Goal: Task Accomplishment & Management: Complete application form

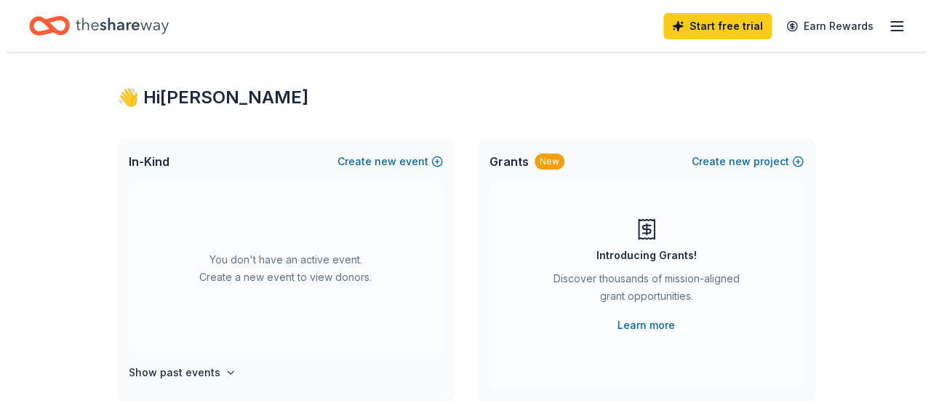
scroll to position [68, 0]
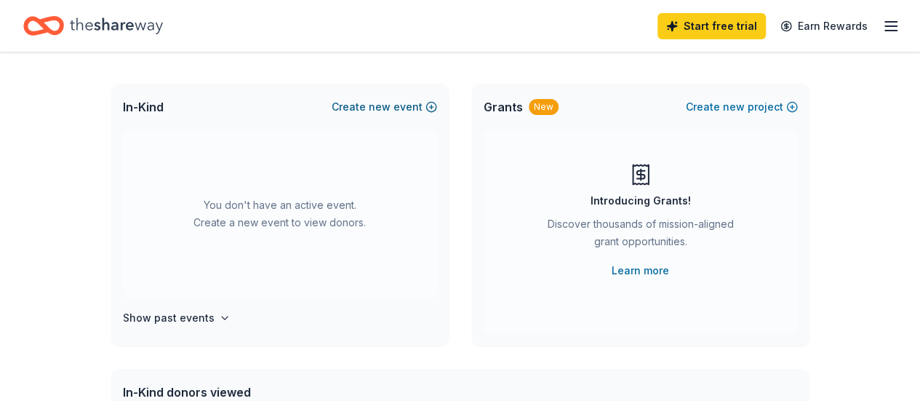
click at [377, 105] on span "new" at bounding box center [380, 106] width 22 height 17
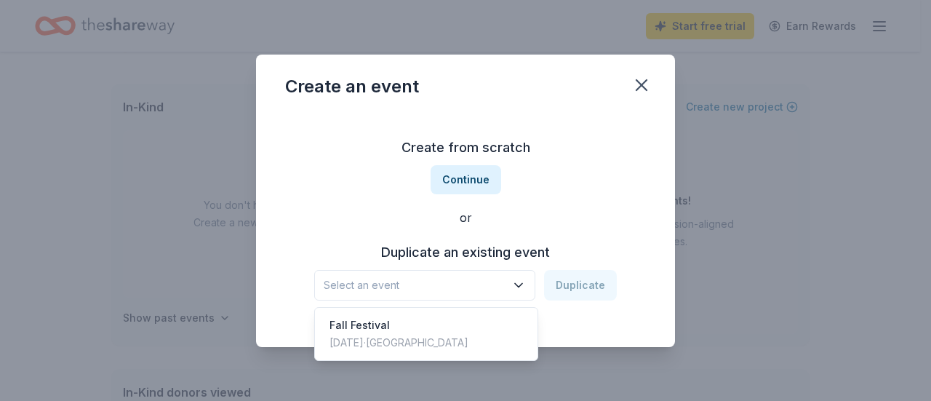
click at [499, 278] on span "Select an event" at bounding box center [414, 284] width 182 height 17
click at [420, 327] on div "Fall Festival [DATE] · [GEOGRAPHIC_DATA]" at bounding box center [426, 333] width 217 height 47
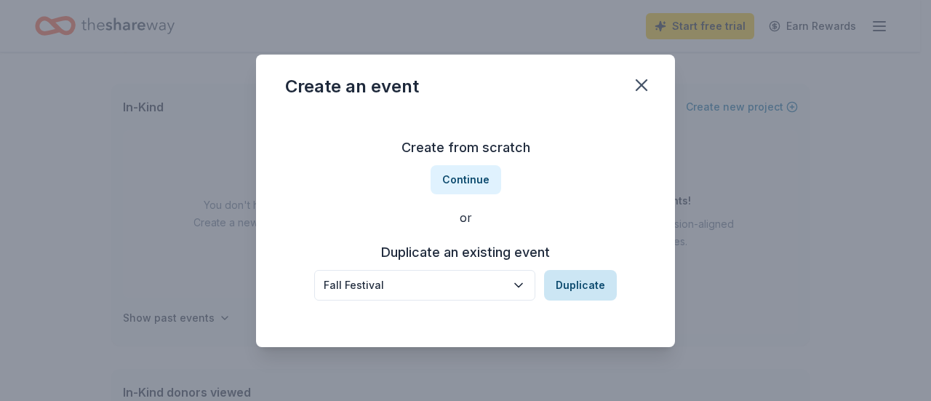
click at [563, 286] on button "Duplicate" at bounding box center [580, 285] width 73 height 31
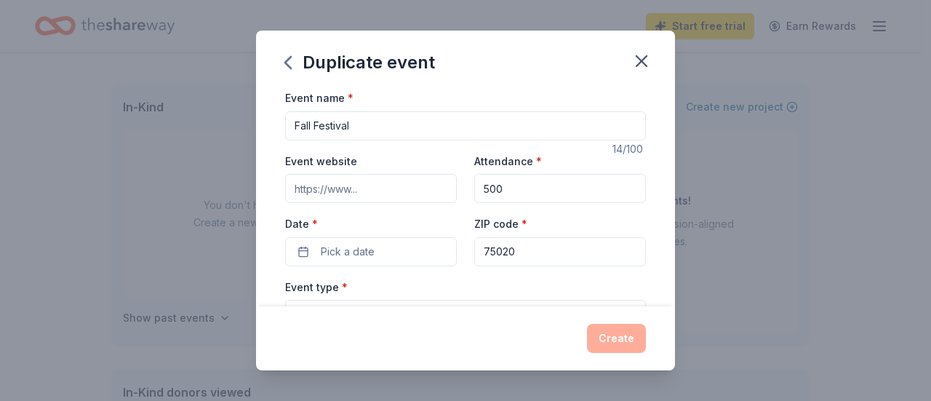
click at [384, 194] on input "Event website" at bounding box center [371, 188] width 172 height 29
click at [513, 192] on input "500" at bounding box center [560, 188] width 172 height 29
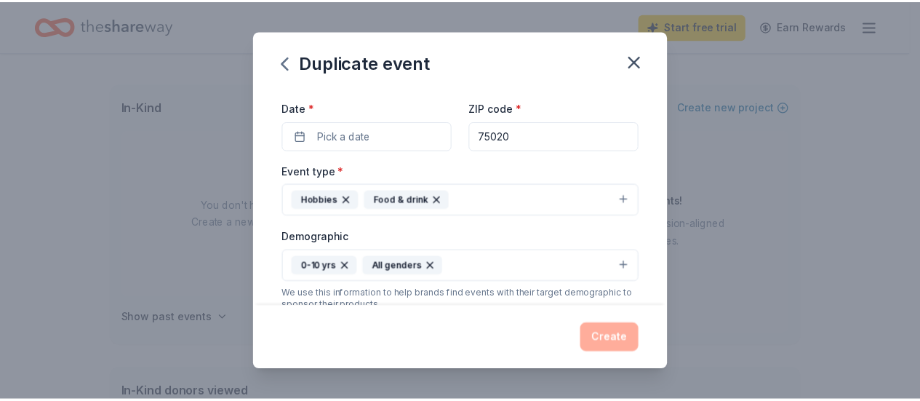
scroll to position [145, 0]
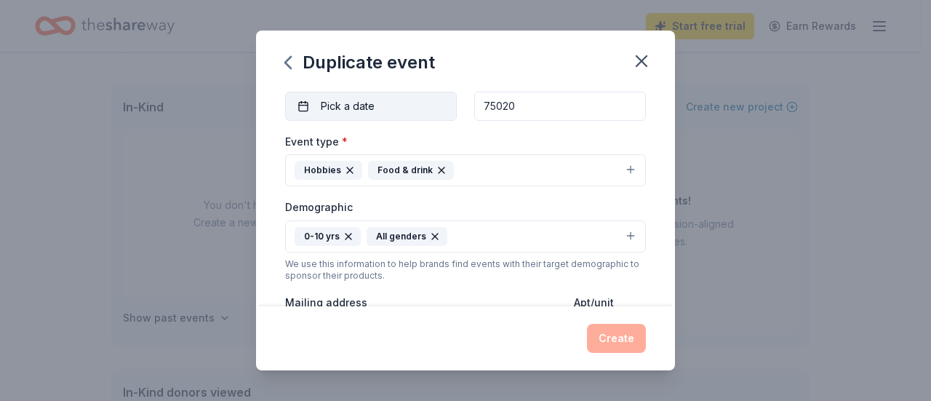
click at [359, 101] on span "Pick a date" at bounding box center [348, 105] width 54 height 17
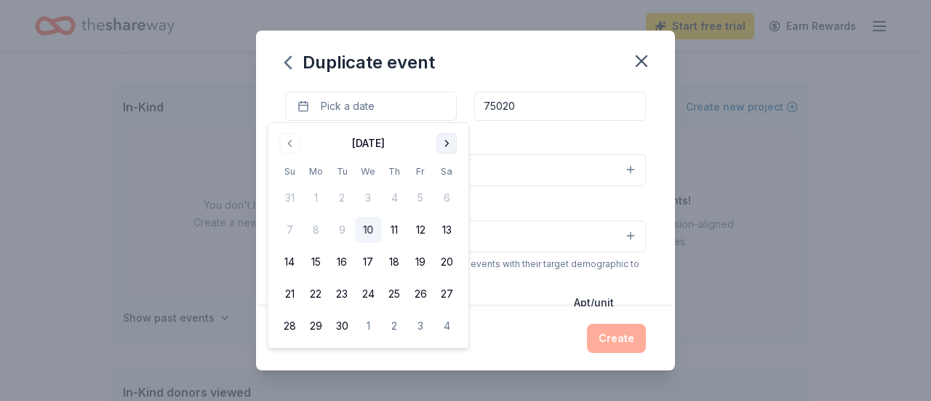
click at [449, 148] on button "Go to next month" at bounding box center [446, 143] width 20 height 20
click at [397, 286] on button "23" at bounding box center [394, 294] width 26 height 26
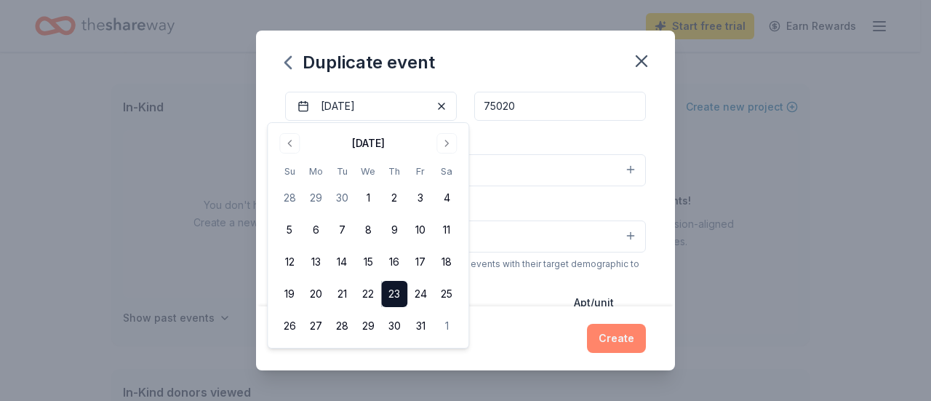
click at [618, 333] on button "Create" at bounding box center [616, 337] width 59 height 29
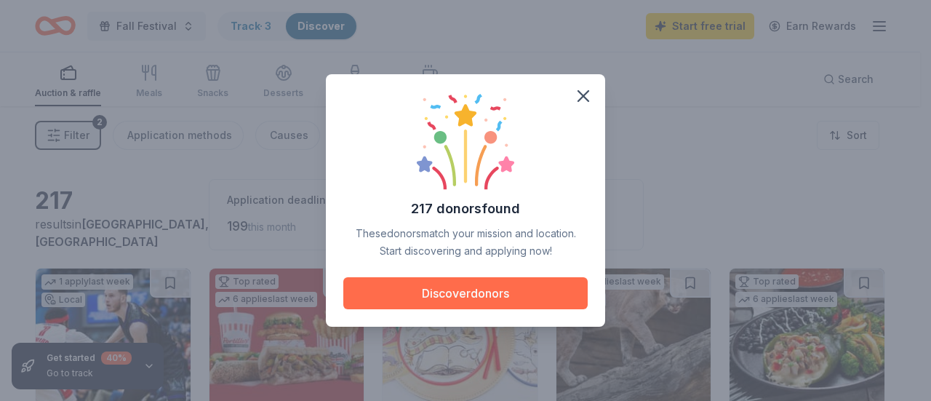
click at [532, 293] on button "Discover donors" at bounding box center [465, 293] width 244 height 32
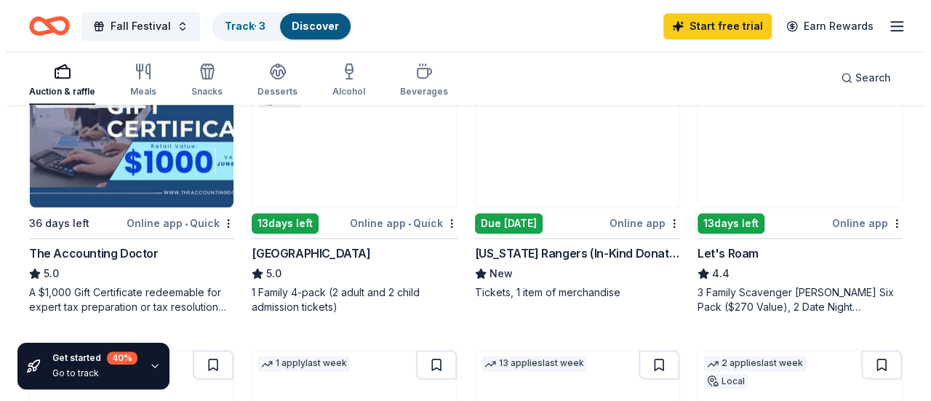
scroll to position [741, 0]
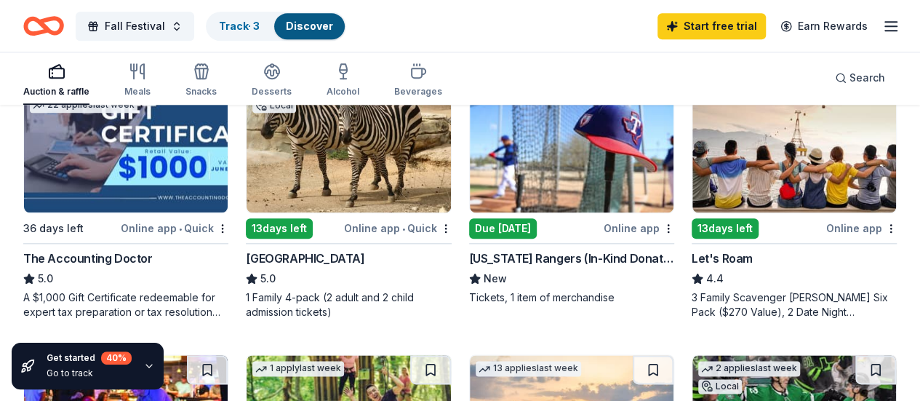
click at [179, 28] on button "Fall Festival" at bounding box center [135, 26] width 118 height 29
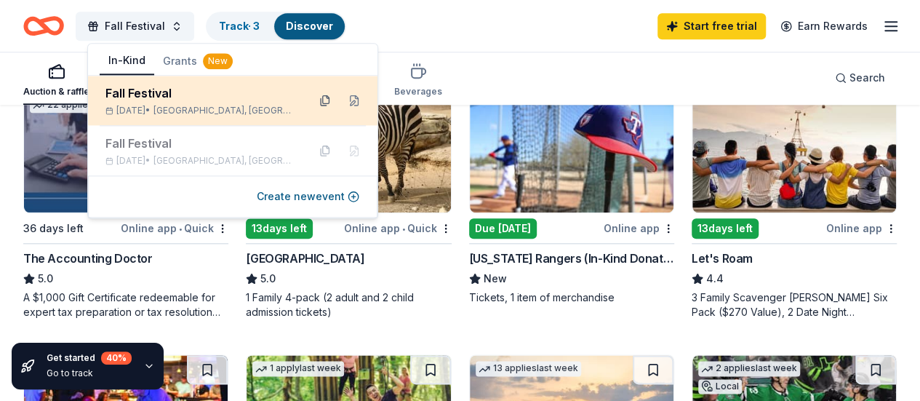
click at [323, 100] on button at bounding box center [324, 100] width 23 height 23
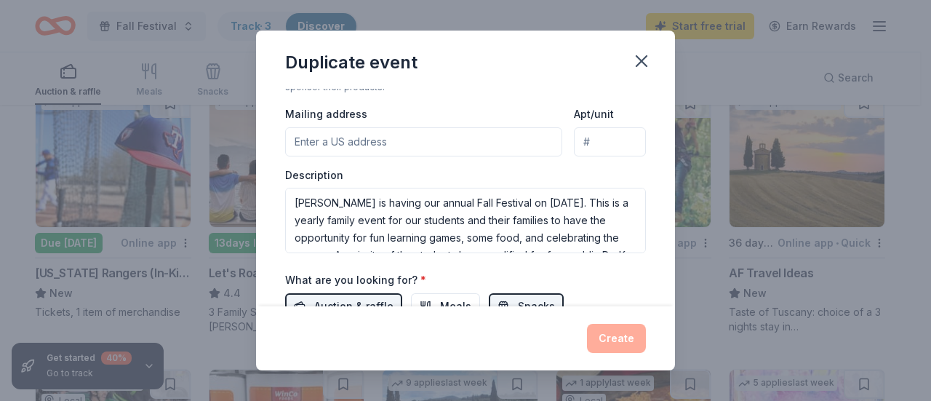
scroll to position [336, 0]
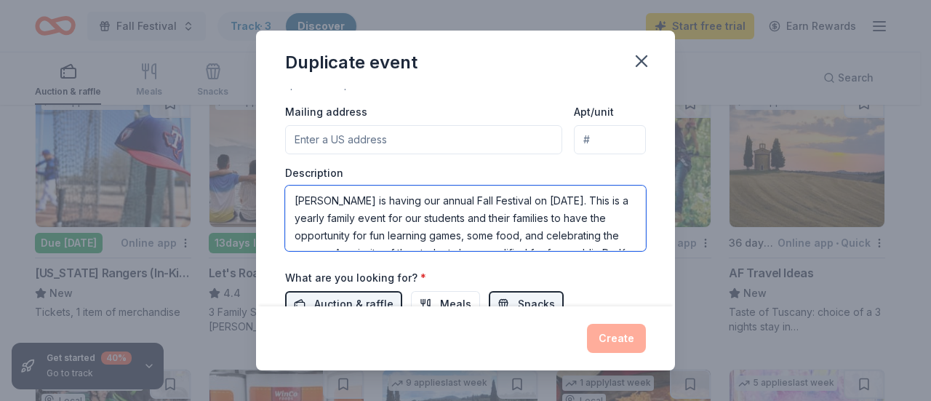
click at [583, 197] on textarea "Perrin is having our annual Fall Festival on October 24, 2024. This is a yearly…" at bounding box center [465, 217] width 361 height 65
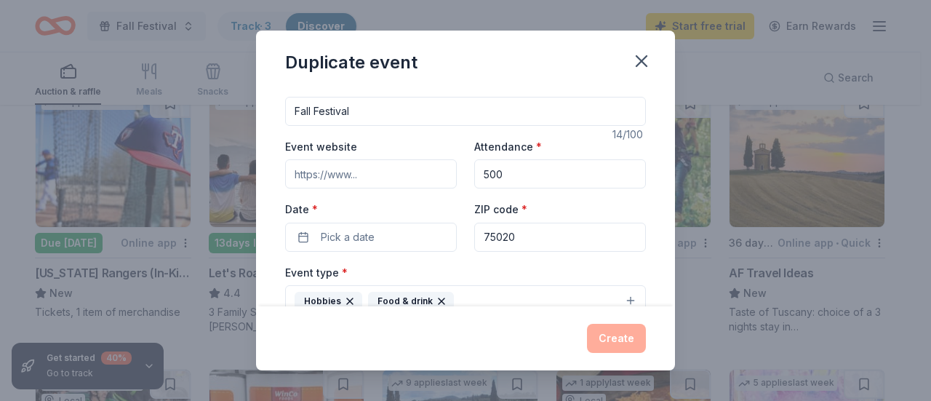
scroll to position [6, 0]
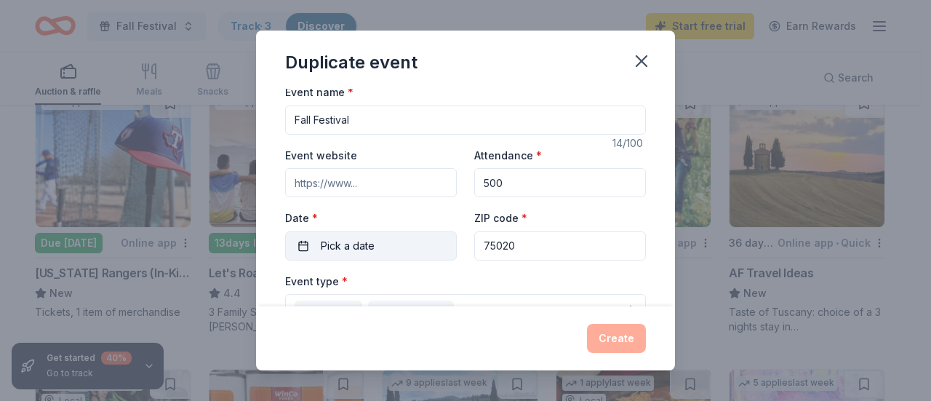
click at [374, 257] on button "Pick a date" at bounding box center [371, 245] width 172 height 29
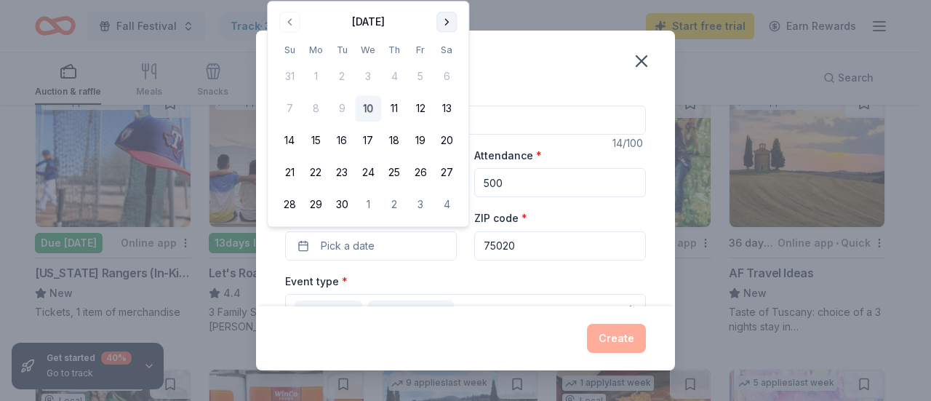
click at [452, 23] on button "Go to next month" at bounding box center [446, 22] width 20 height 20
click at [397, 169] on button "23" at bounding box center [394, 173] width 26 height 26
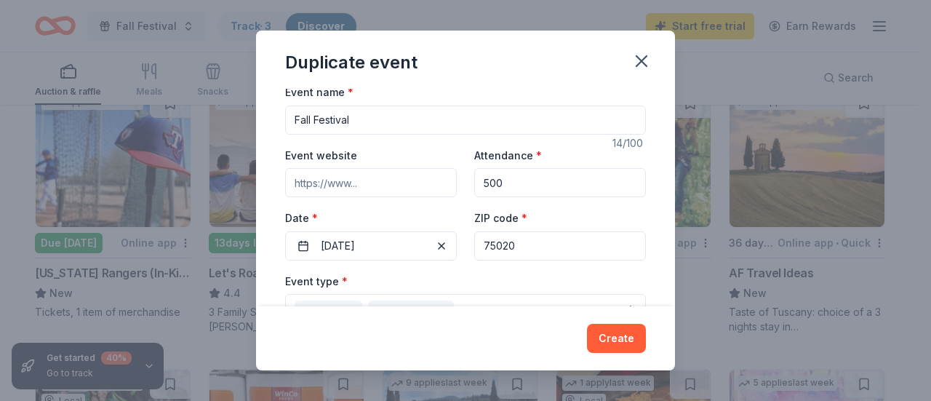
click at [582, 148] on div "Attendance * 500" at bounding box center [560, 172] width 172 height 52
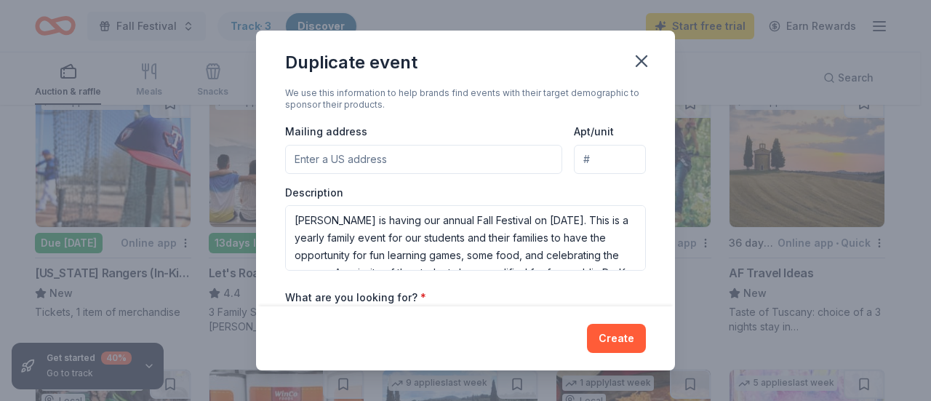
scroll to position [318, 0]
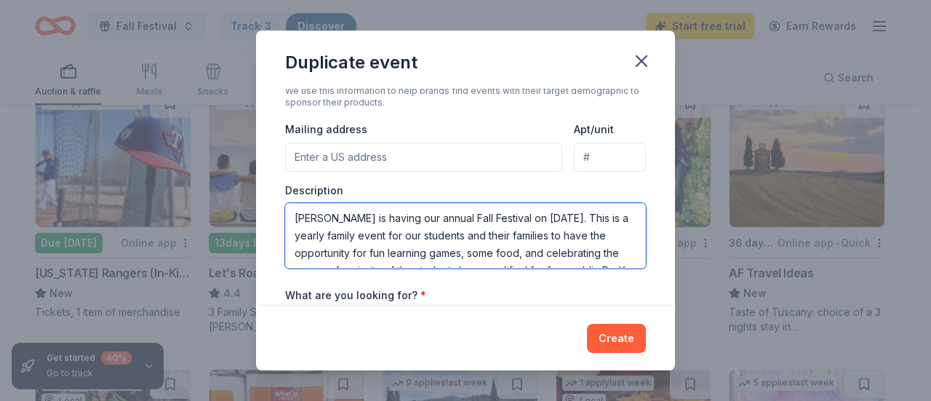
click at [551, 214] on textarea "Perrin is having our annual Fall Festival on October 24, 2024. This is a yearly…" at bounding box center [465, 235] width 361 height 65
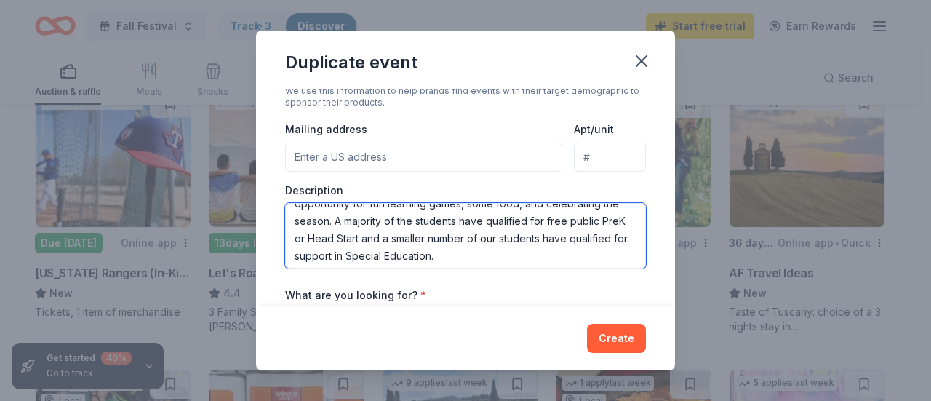
scroll to position [52, 0]
type textarea "Perrin is having our annual Fall Festival on October 23, 2025. This is a yearly…"
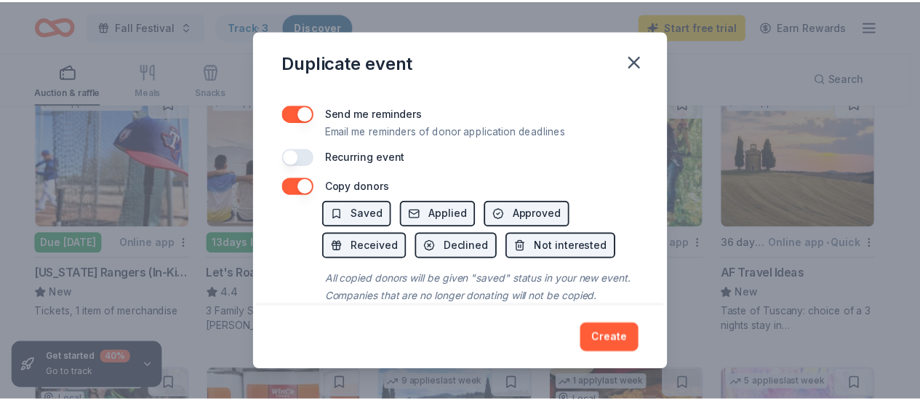
scroll to position [635, 0]
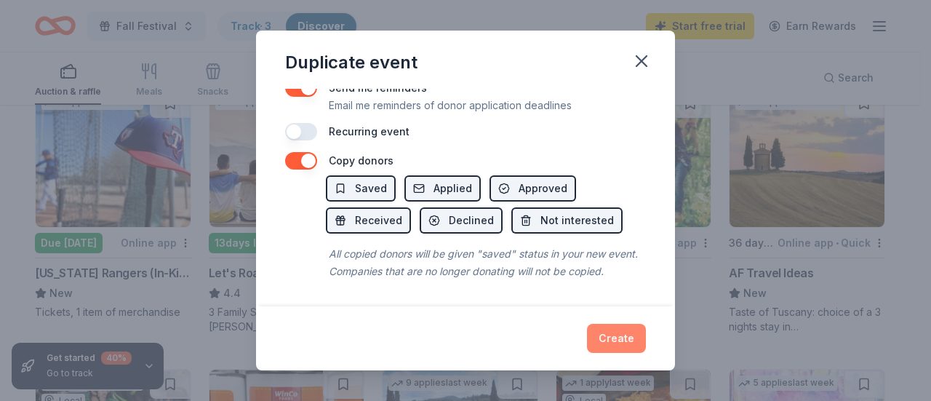
click at [614, 337] on button "Create" at bounding box center [616, 337] width 59 height 29
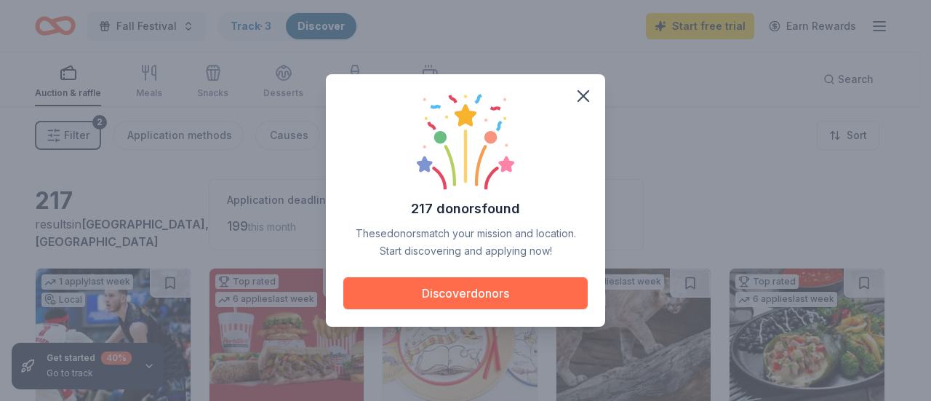
click at [504, 294] on button "Discover donors" at bounding box center [465, 293] width 244 height 32
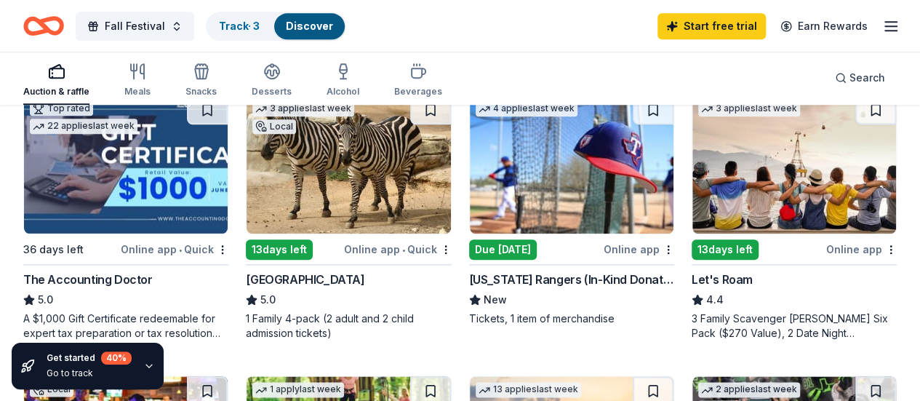
scroll to position [733, 0]
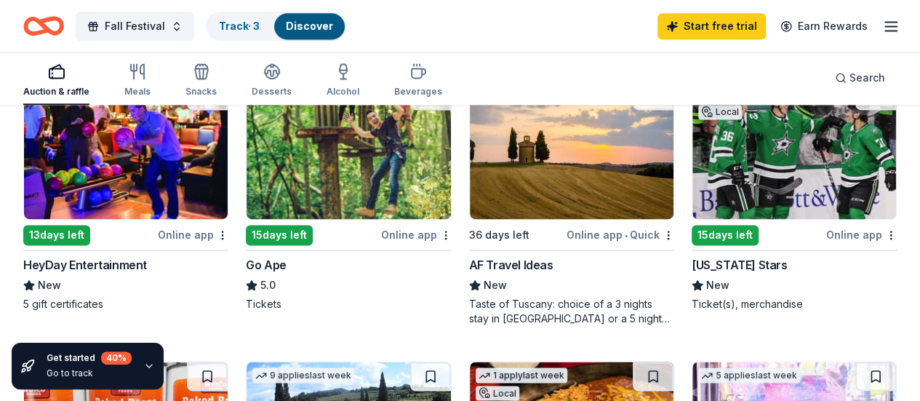
scroll to position [1027, 0]
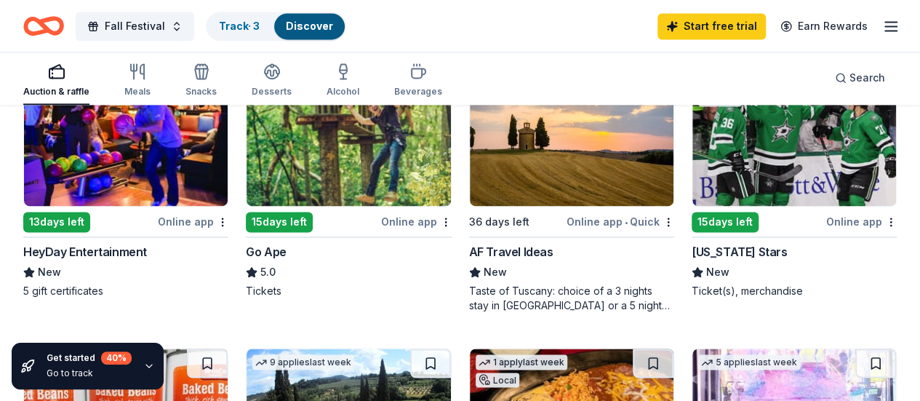
scroll to position [1022, 0]
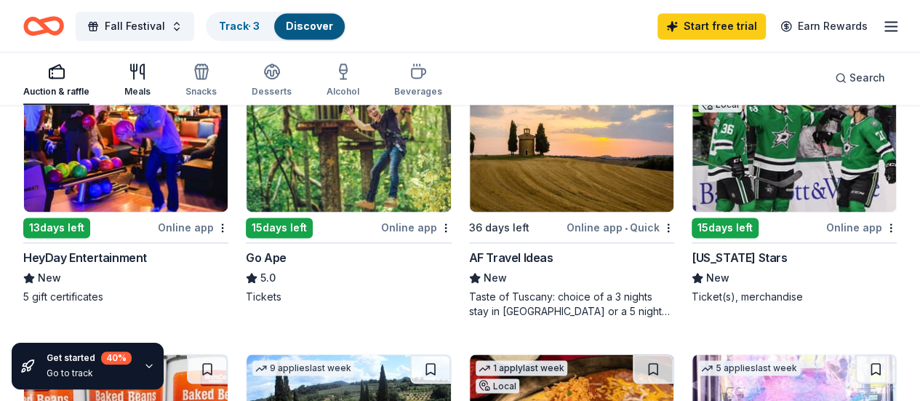
click at [148, 87] on div "Meals" at bounding box center [137, 92] width 26 height 12
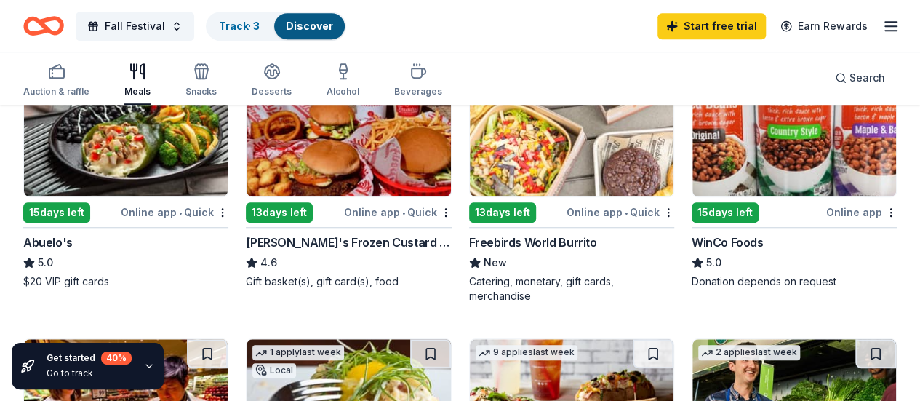
scroll to position [493, 0]
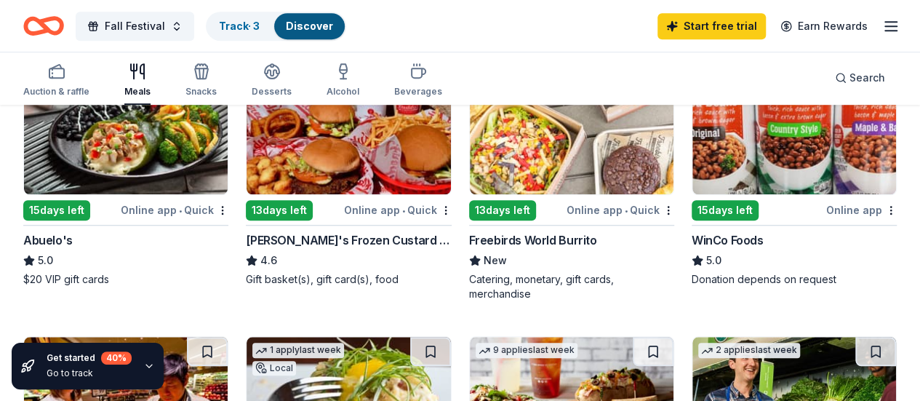
click at [246, 166] on img at bounding box center [348, 125] width 204 height 138
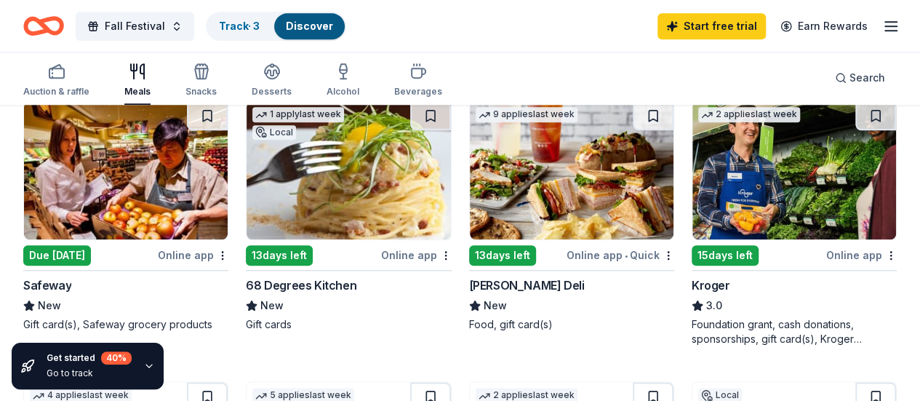
scroll to position [729, 0]
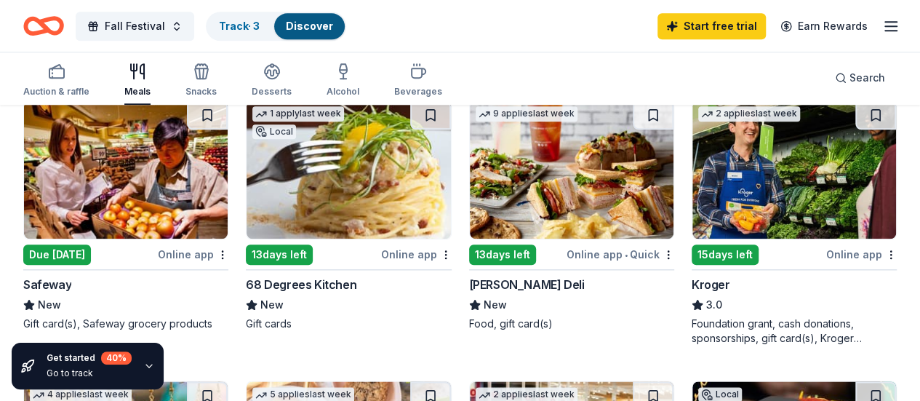
click at [469, 276] on div "McAlister's Deli" at bounding box center [527, 284] width 116 height 17
click at [692, 201] on img at bounding box center [794, 169] width 204 height 138
click at [692, 158] on img at bounding box center [794, 169] width 204 height 138
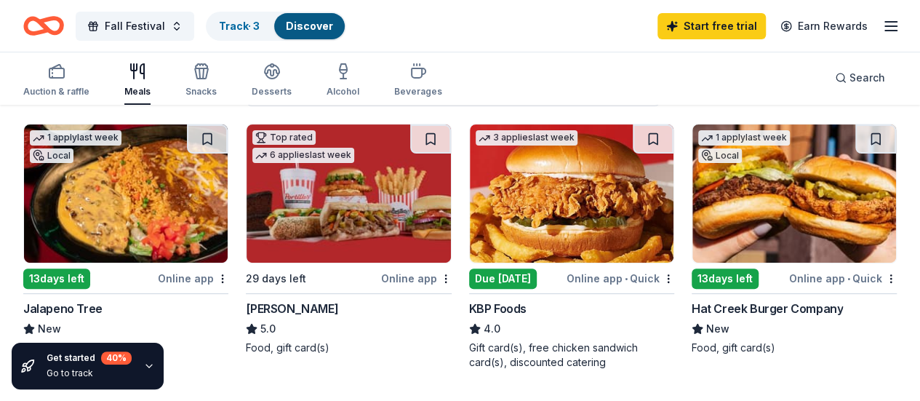
scroll to position [0, 0]
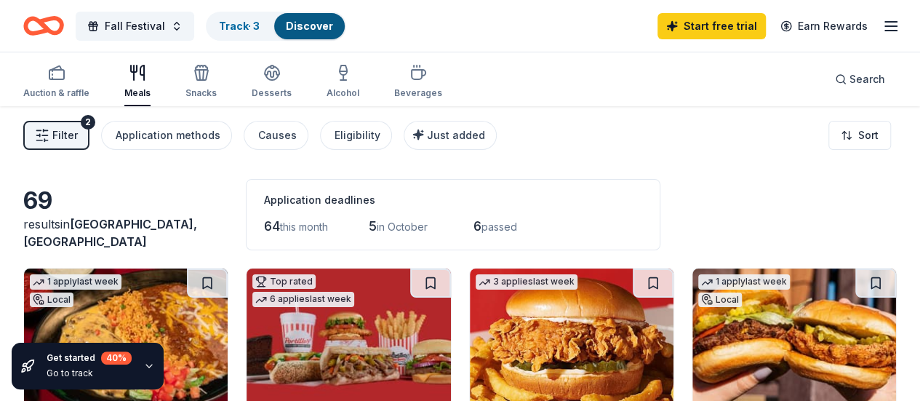
click at [882, 21] on icon "button" at bounding box center [890, 25] width 17 height 17
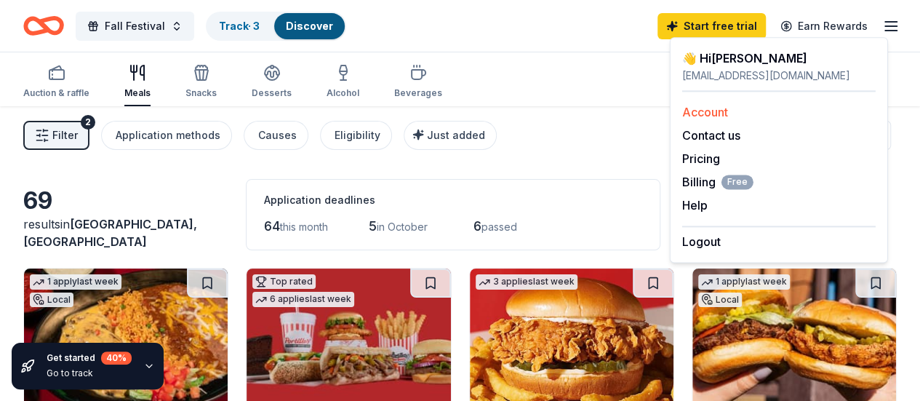
click at [699, 114] on link "Account" at bounding box center [705, 112] width 46 height 15
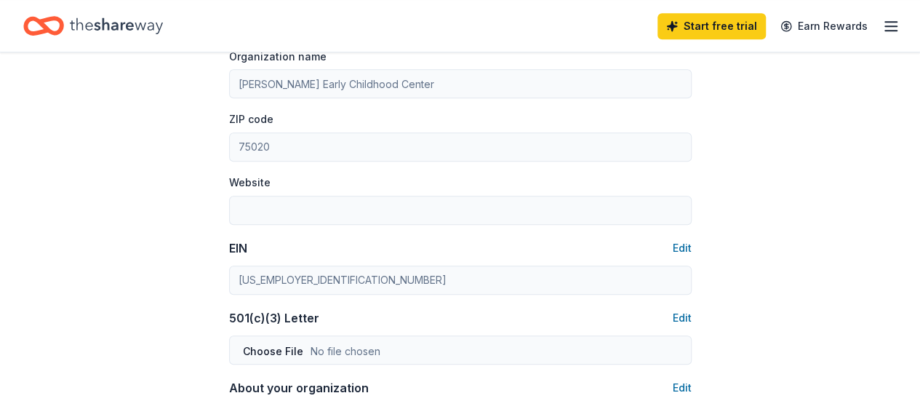
scroll to position [557, 0]
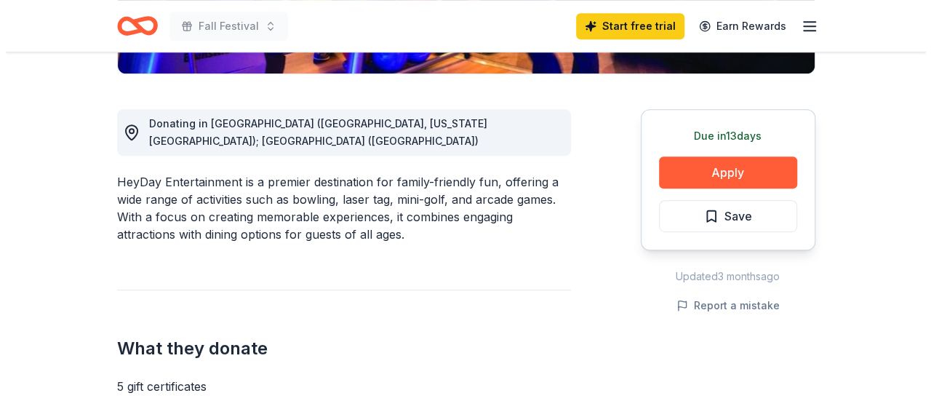
scroll to position [389, 0]
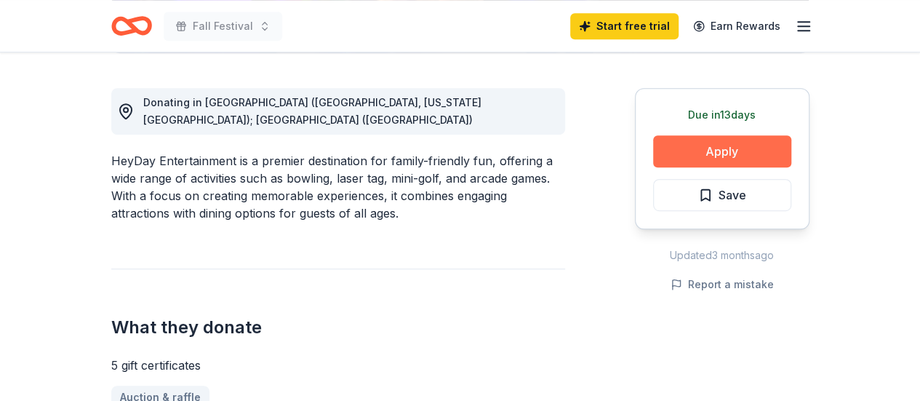
click at [724, 149] on button "Apply" at bounding box center [722, 151] width 138 height 32
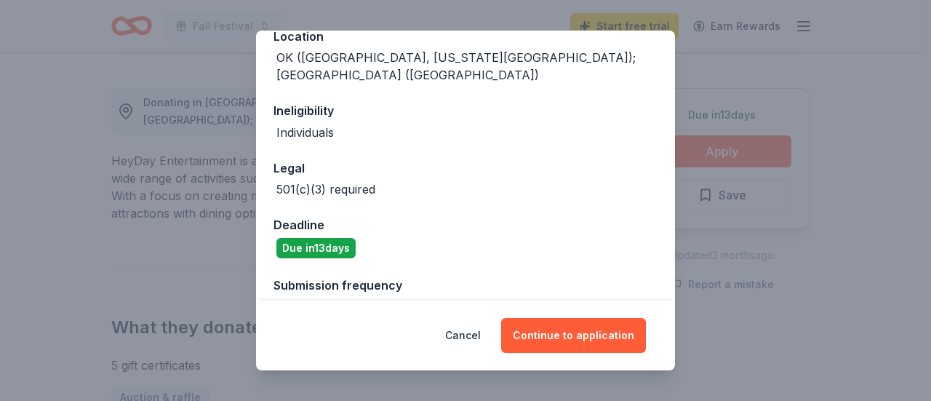
scroll to position [193, 0]
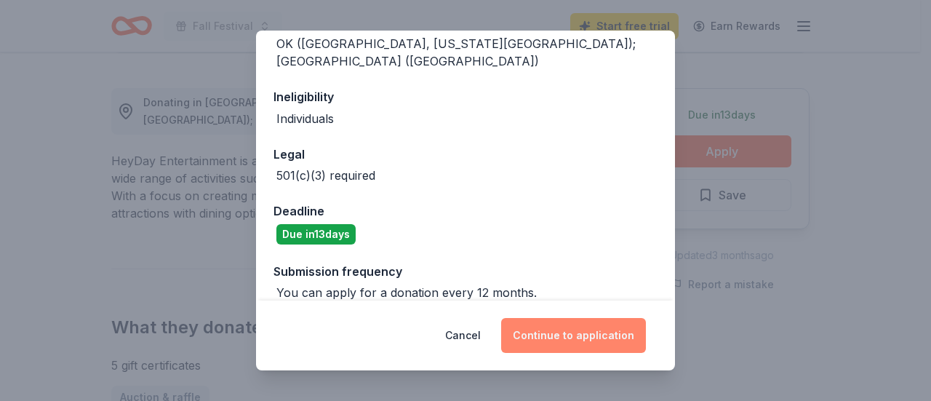
click at [600, 335] on button "Continue to application" at bounding box center [573, 335] width 145 height 35
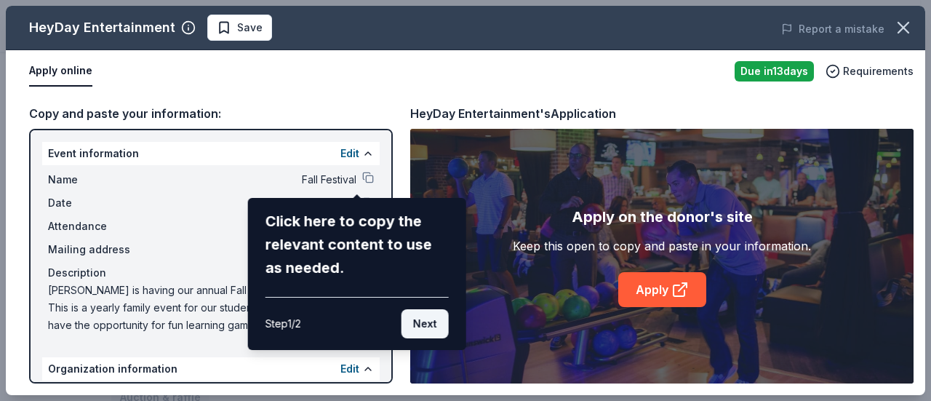
click at [438, 320] on button "Next" at bounding box center [424, 323] width 47 height 29
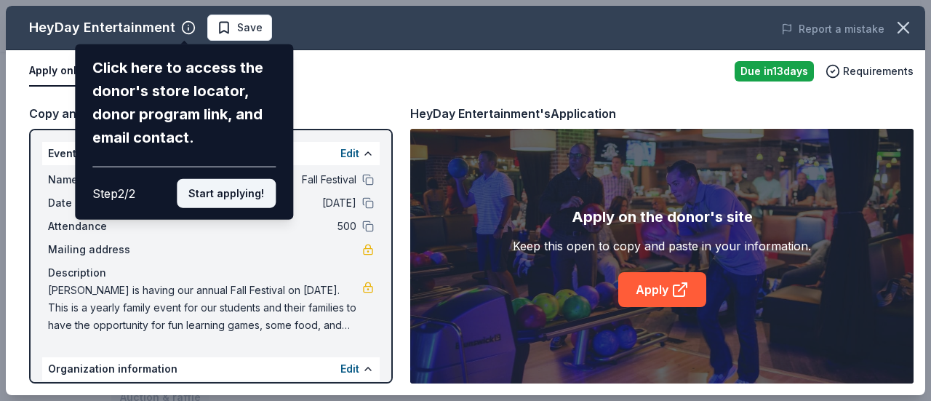
click at [259, 197] on button "Start applying!" at bounding box center [226, 193] width 99 height 29
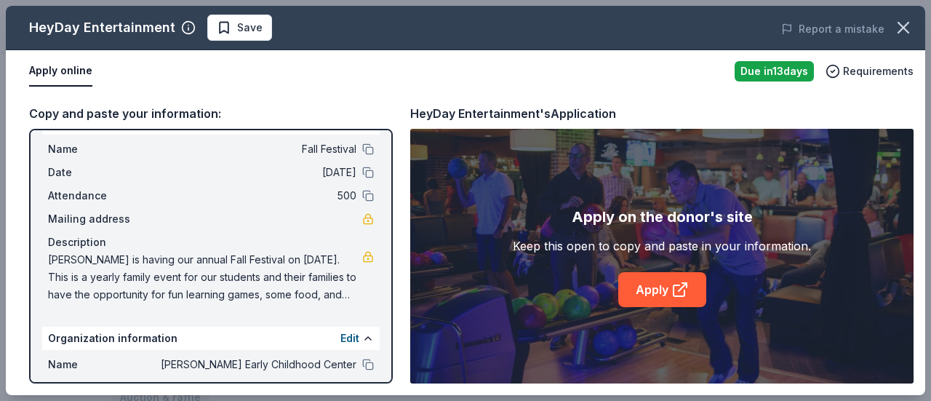
scroll to position [33, 0]
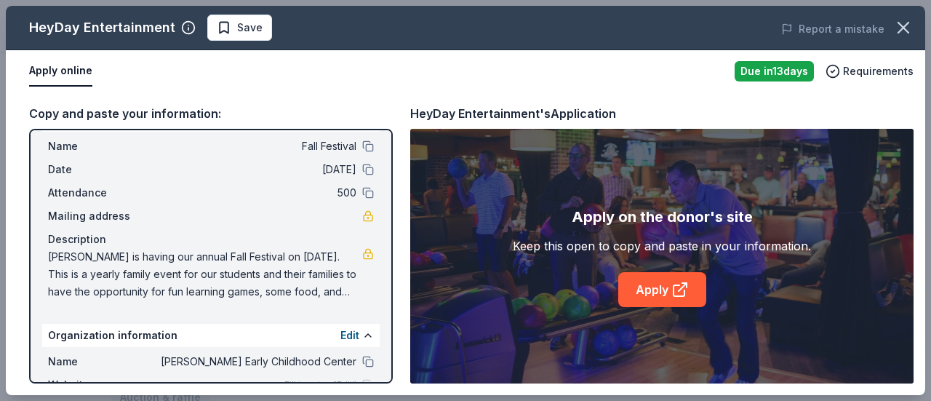
click at [322, 255] on span "Perrin is having our annual Fall Festival on October 24, 2024. This is a yearly…" at bounding box center [205, 274] width 314 height 52
drag, startPoint x: 379, startPoint y: 263, endPoint x: 379, endPoint y: 297, distance: 33.4
click at [379, 297] on div "Event information Edit Name Fall Festival Date 10/23/25 Attendance 500 Mailing …" at bounding box center [210, 256] width 363 height 254
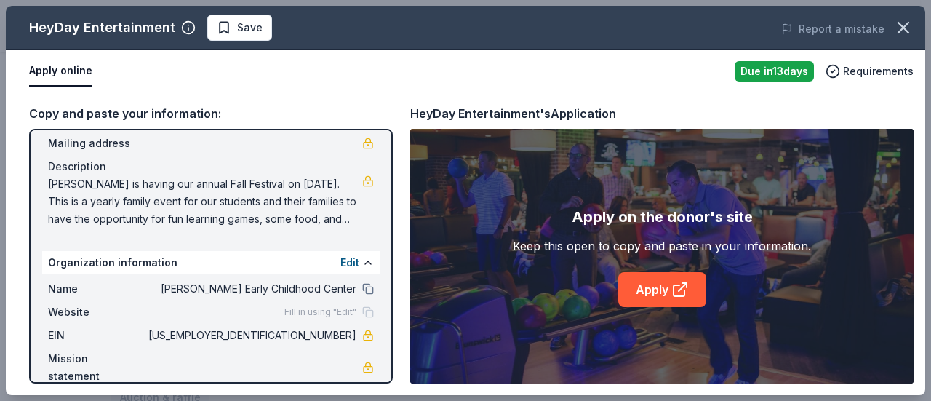
scroll to position [126, 0]
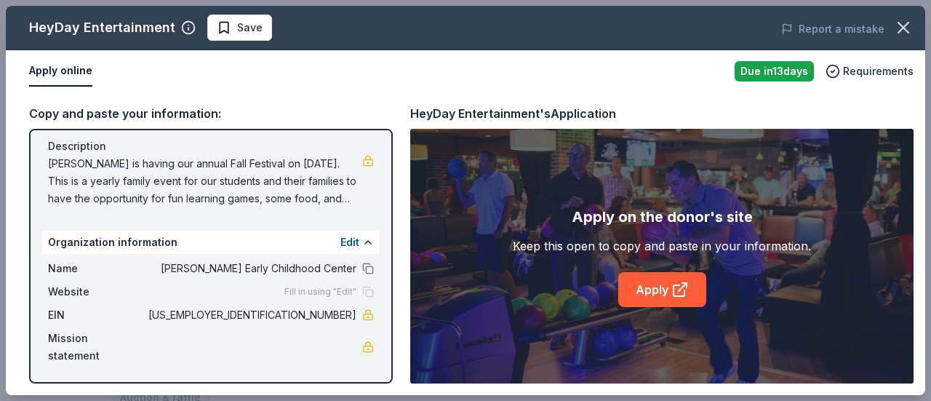
click at [285, 342] on div "Mission statement" at bounding box center [211, 346] width 326 height 35
click at [356, 291] on div "Fill in using "Edit"" at bounding box center [328, 292] width 89 height 12
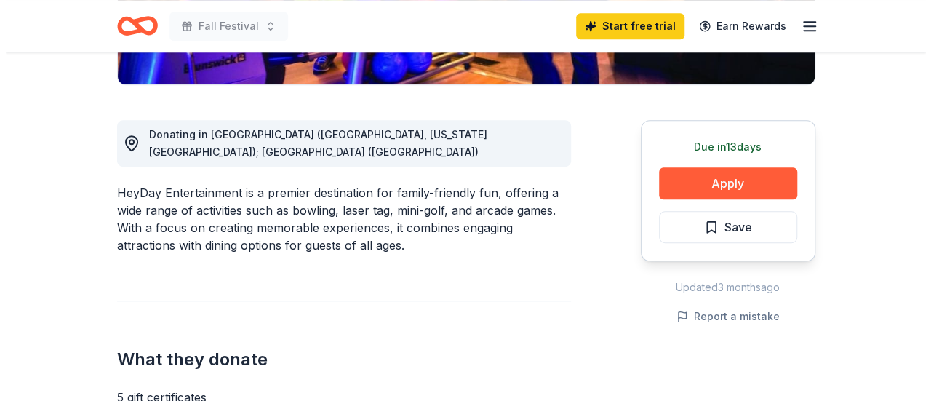
scroll to position [365, 0]
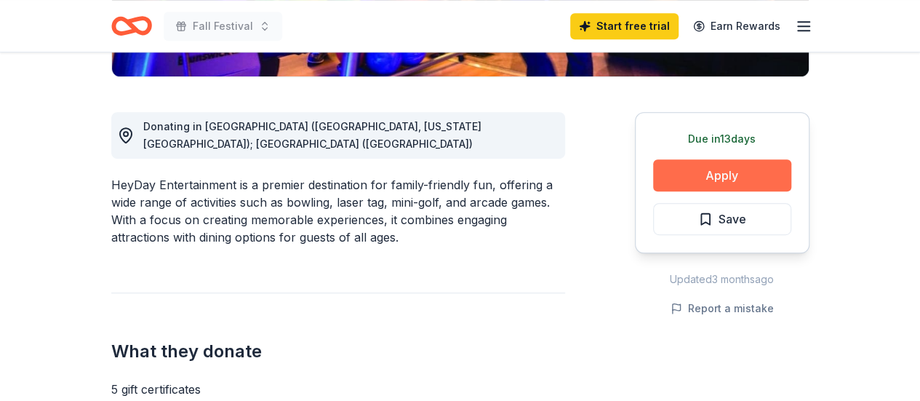
click at [729, 176] on button "Apply" at bounding box center [722, 175] width 138 height 32
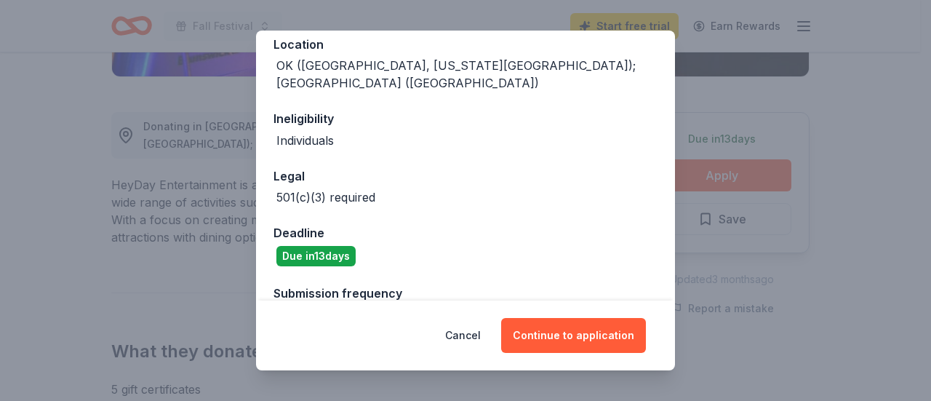
scroll to position [193, 0]
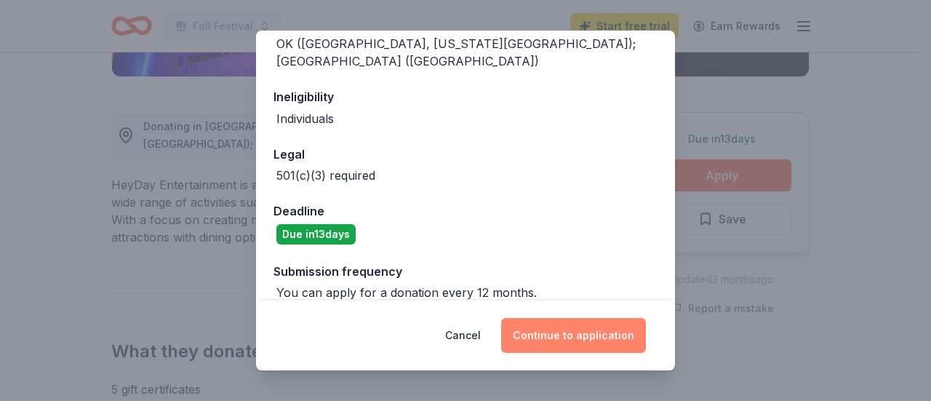
click at [564, 345] on button "Continue to application" at bounding box center [573, 335] width 145 height 35
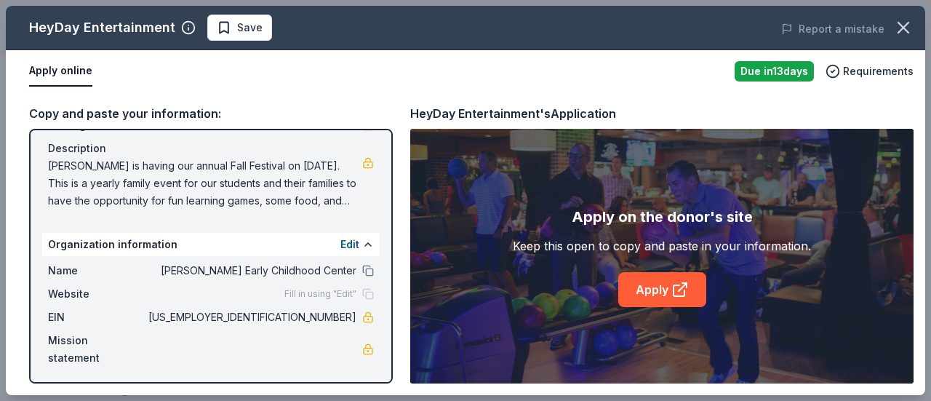
scroll to position [126, 0]
drag, startPoint x: 929, startPoint y: 134, endPoint x: 930, endPoint y: 190, distance: 55.3
click at [919, 190] on div "HeyDay Entertainment Save Report a mistake Apply online Due in 13 days Requirem…" at bounding box center [465, 200] width 931 height 401
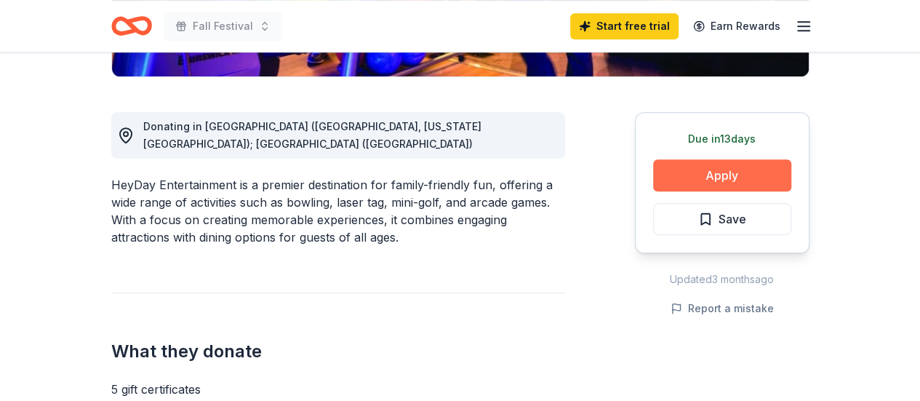
click at [713, 177] on button "Apply" at bounding box center [722, 175] width 138 height 32
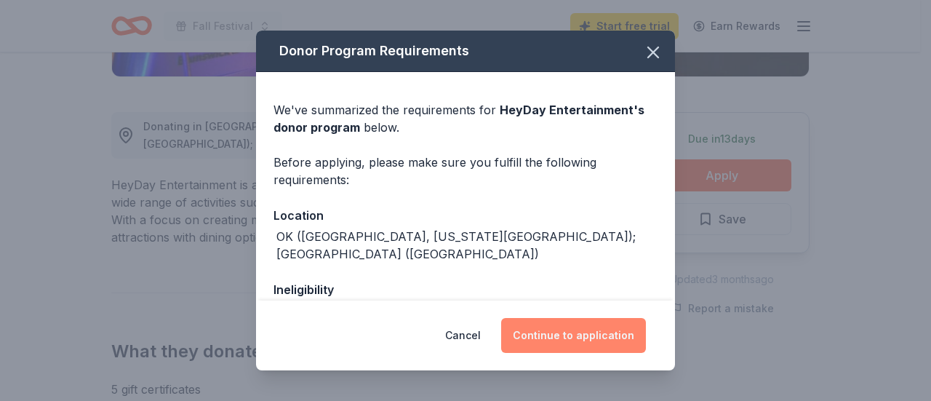
click at [583, 337] on button "Continue to application" at bounding box center [573, 335] width 145 height 35
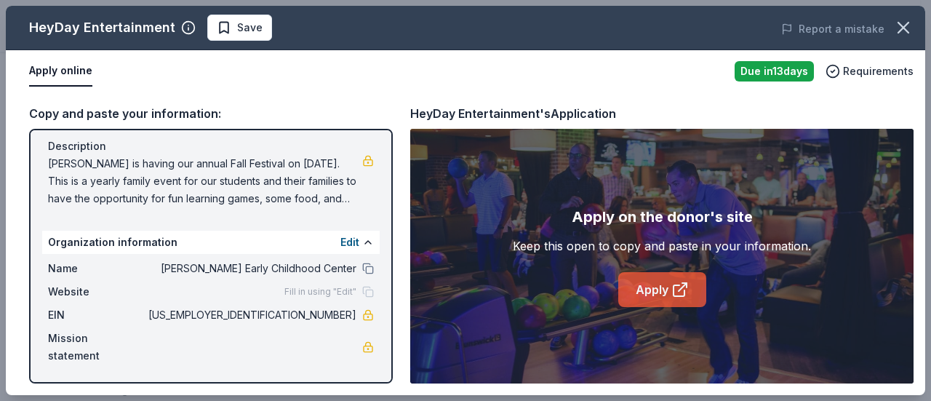
click at [654, 302] on link "Apply" at bounding box center [662, 289] width 88 height 35
drag, startPoint x: 44, startPoint y: 161, endPoint x: 307, endPoint y: 212, distance: 268.0
click at [307, 212] on div "Name Fall Festival Date 10/23/25 Attendance 500 Mailing address Description Per…" at bounding box center [210, 126] width 337 height 174
click at [49, 168] on span "Perrin is having our annual Fall Festival on October 23, 2025. This is a yearly…" at bounding box center [205, 181] width 314 height 52
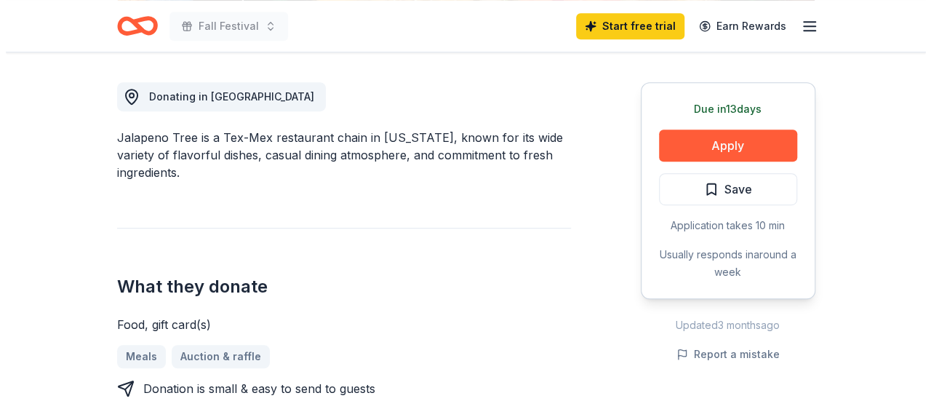
scroll to position [395, 0]
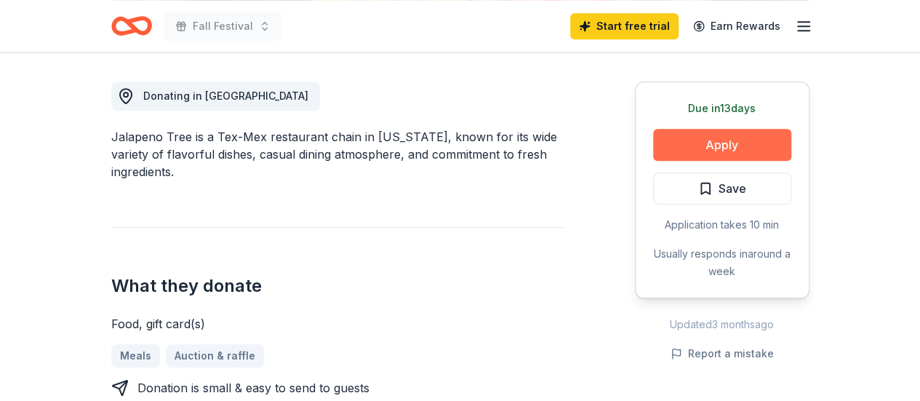
click at [722, 146] on button "Apply" at bounding box center [722, 145] width 138 height 32
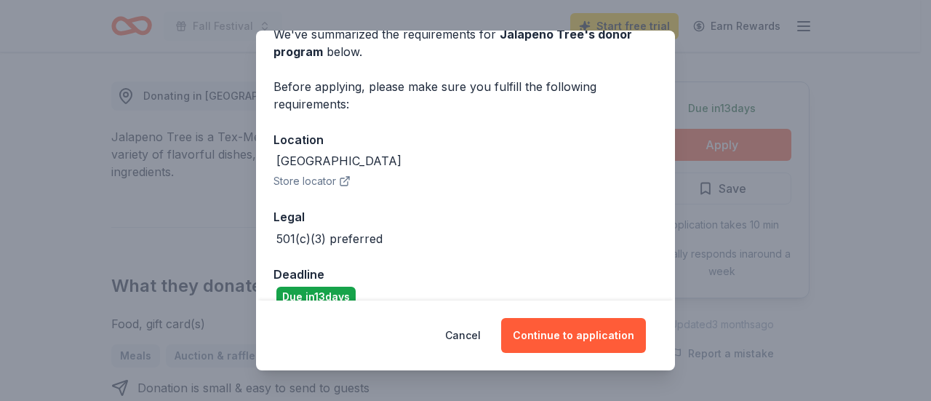
scroll to position [99, 0]
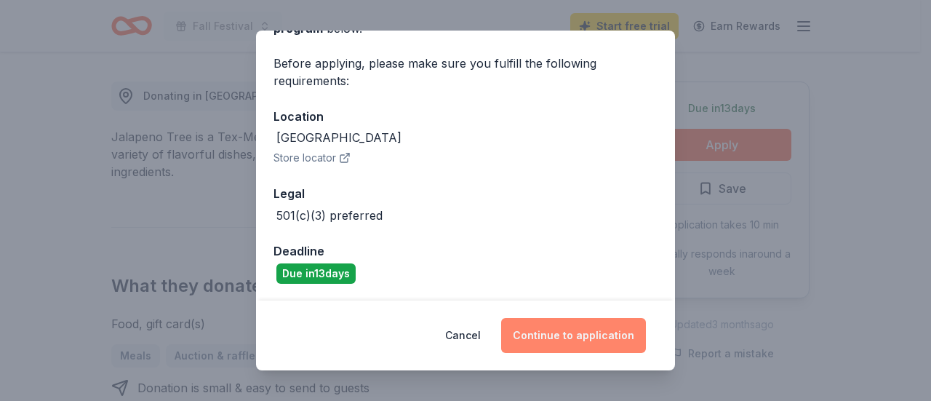
click at [587, 324] on button "Continue to application" at bounding box center [573, 335] width 145 height 35
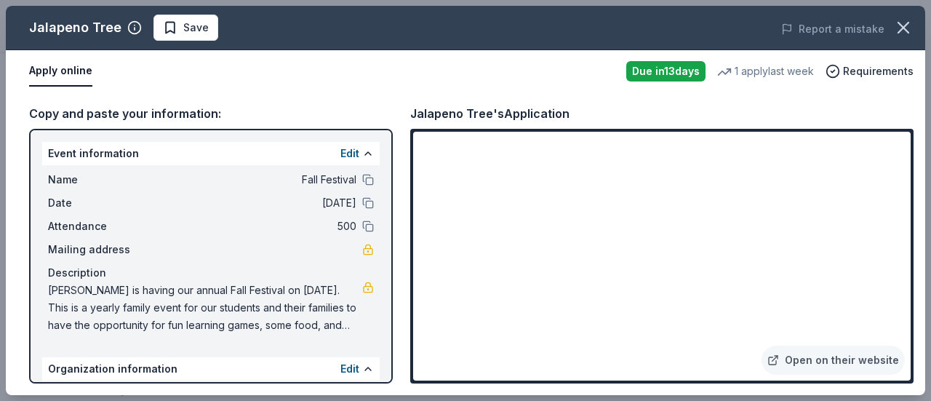
click at [64, 104] on div "Copy and paste your information:" at bounding box center [210, 113] width 363 height 19
drag, startPoint x: 43, startPoint y: 289, endPoint x: 89, endPoint y: 303, distance: 48.1
click at [89, 303] on div "Name Fall Festival Date 10/23/25 Attendance 500 Mailing address Description Per…" at bounding box center [210, 252] width 337 height 174
click at [336, 325] on span "Perrin is having our annual Fall Festival on October 23, 2025. This is a yearly…" at bounding box center [205, 307] width 314 height 52
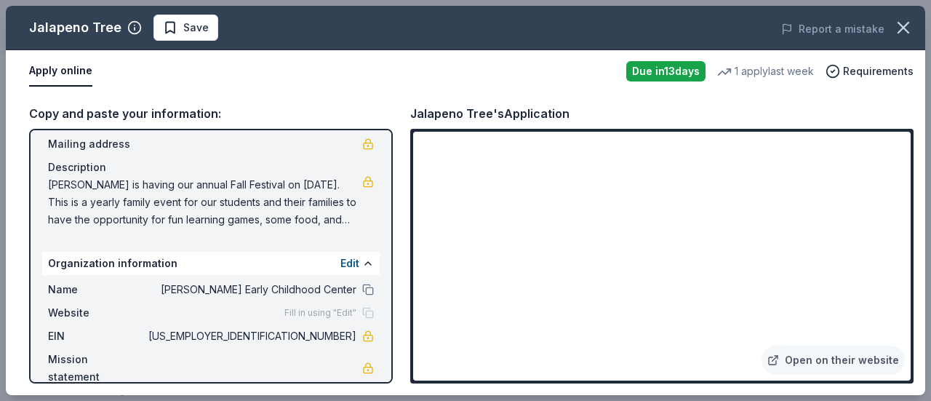
scroll to position [126, 0]
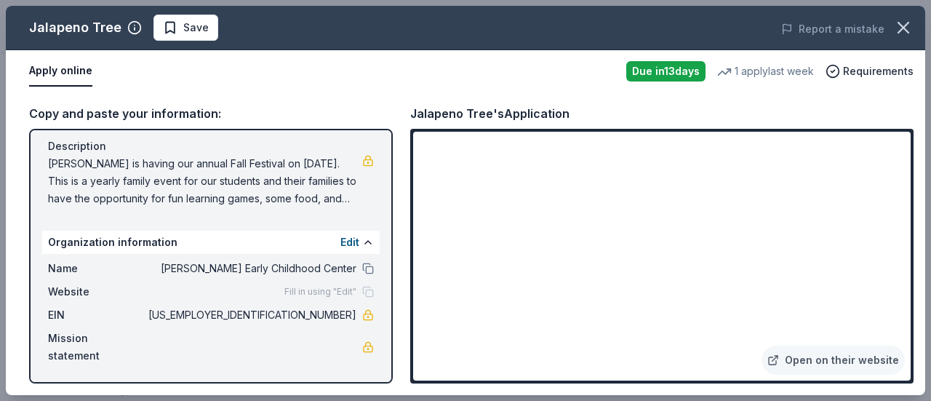
drag, startPoint x: 289, startPoint y: 312, endPoint x: 318, endPoint y: 321, distance: 30.4
click at [318, 321] on span "75-6002443" at bounding box center [250, 314] width 211 height 17
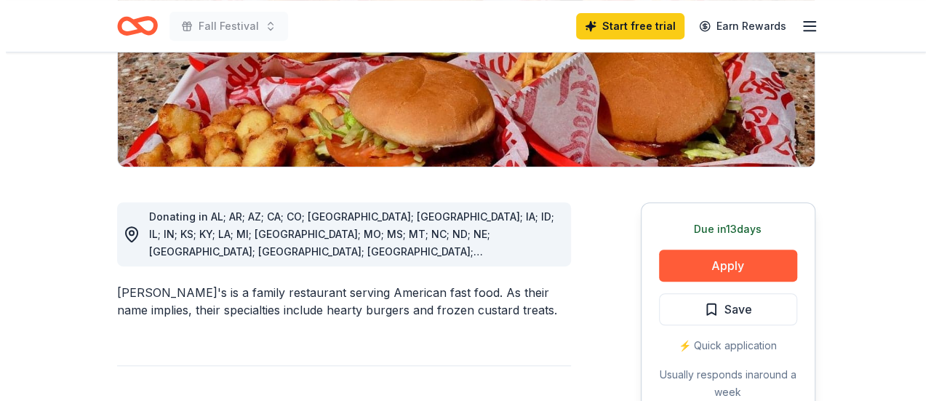
scroll to position [316, 0]
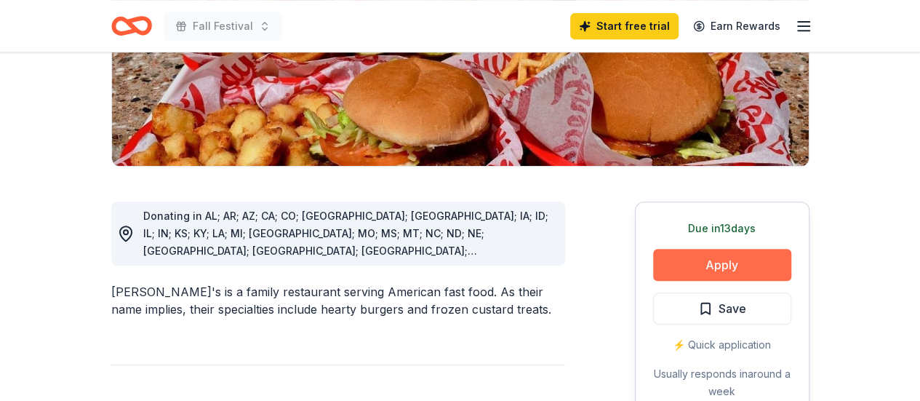
click at [718, 249] on button "Apply" at bounding box center [722, 265] width 138 height 32
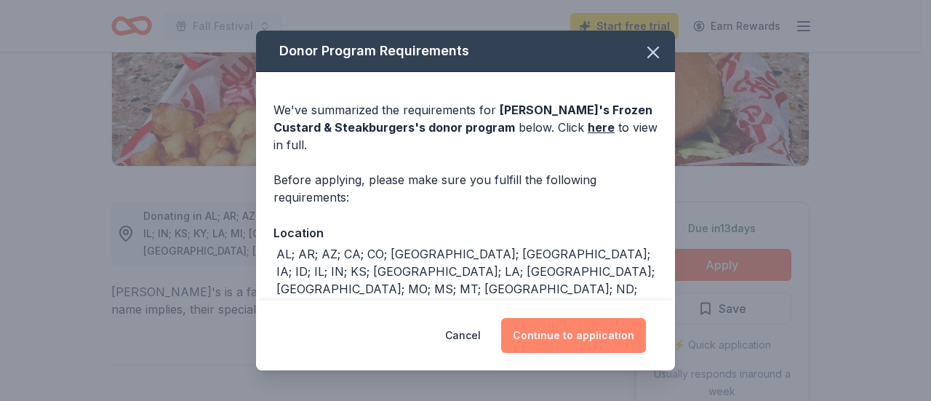
click at [589, 343] on button "Continue to application" at bounding box center [573, 335] width 145 height 35
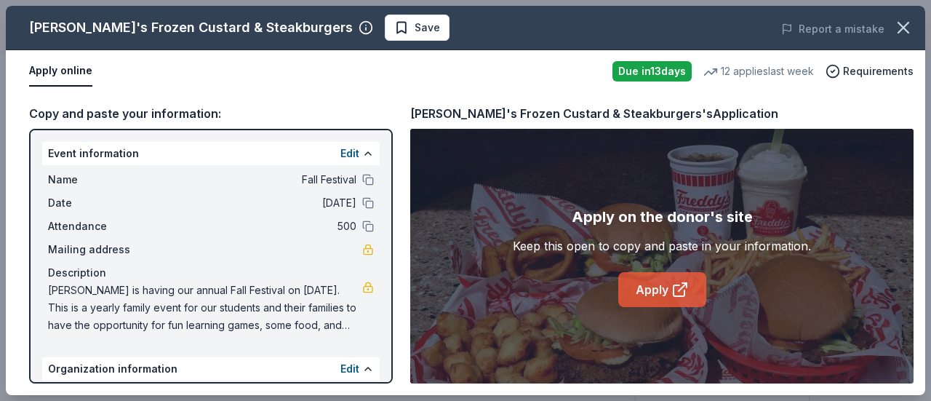
click at [666, 297] on link "Apply" at bounding box center [662, 289] width 88 height 35
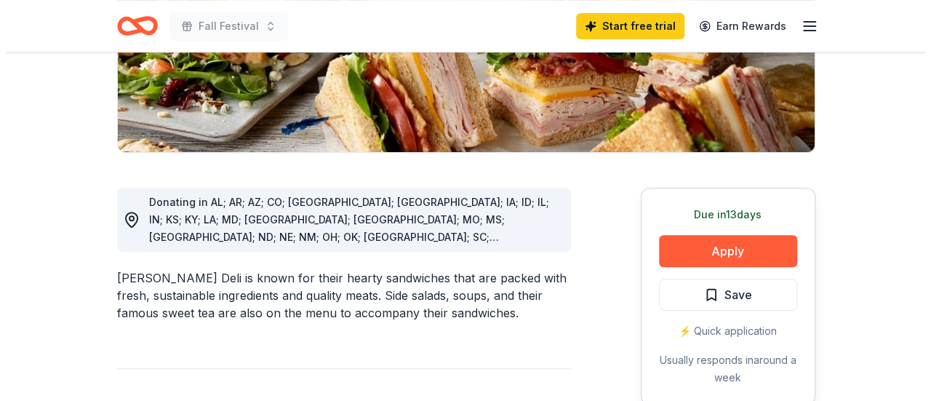
scroll to position [291, 0]
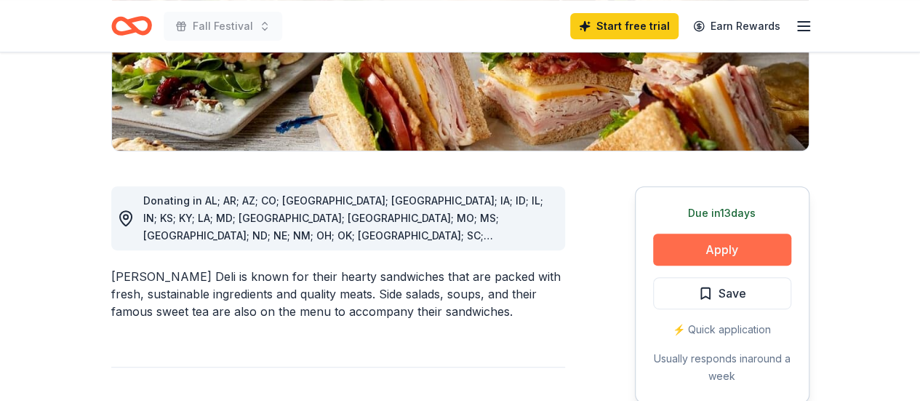
click at [742, 252] on button "Apply" at bounding box center [722, 249] width 138 height 32
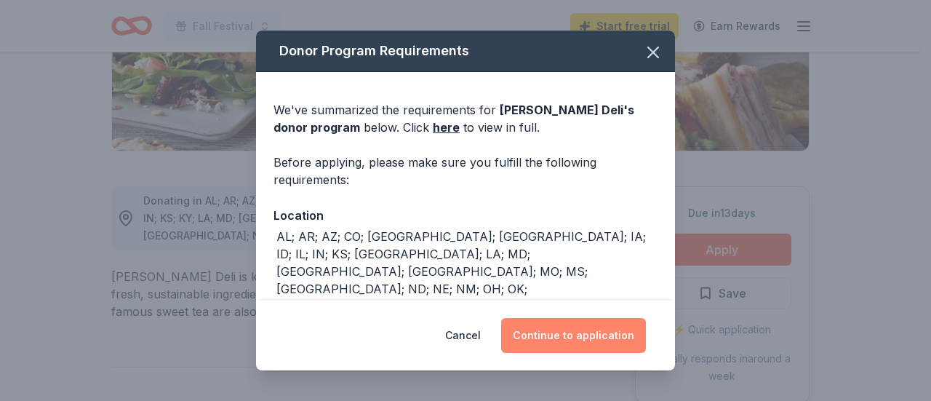
click at [591, 334] on button "Continue to application" at bounding box center [573, 335] width 145 height 35
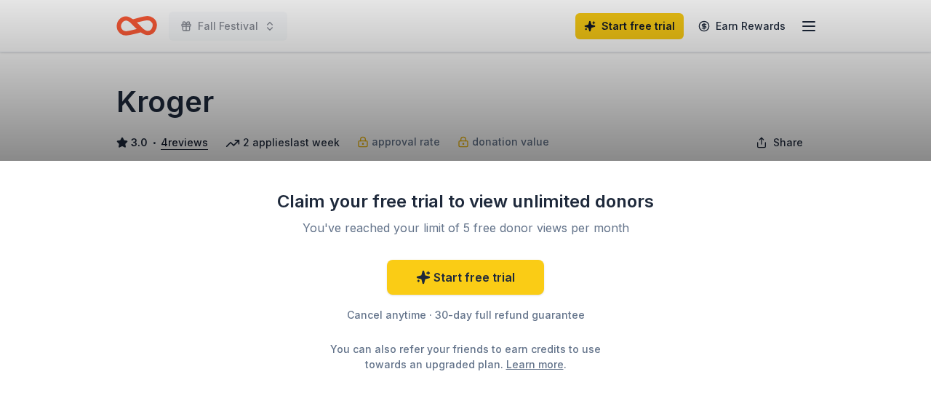
click at [715, 76] on div "Claim your free trial to view unlimited donors You've reached your limit of 5 f…" at bounding box center [465, 200] width 931 height 401
